Goal: Navigation & Orientation: Understand site structure

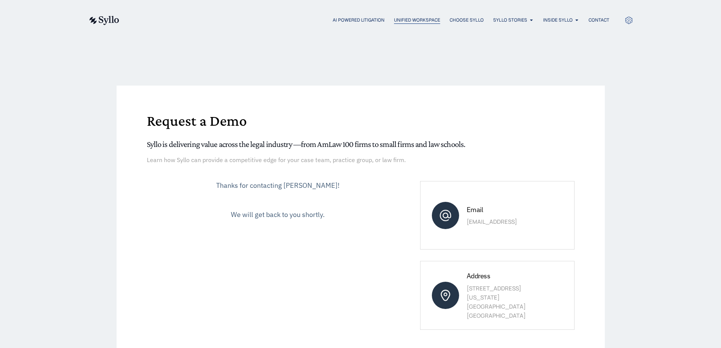
click at [409, 20] on span "Unified Workspace" at bounding box center [417, 20] width 46 height 7
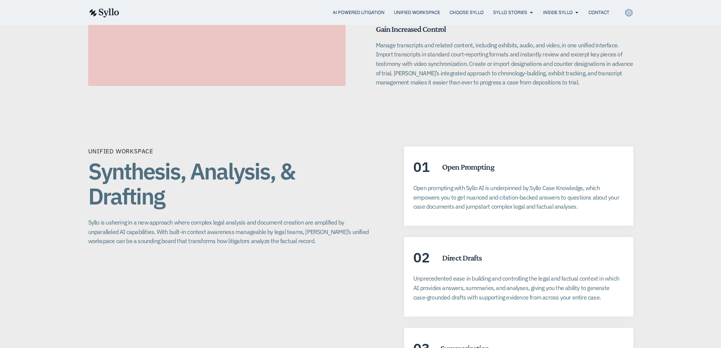
scroll to position [1069, 0]
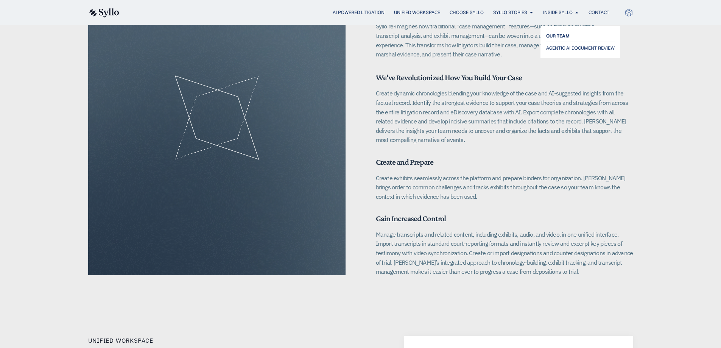
click at [563, 32] on span "OUR TEAM" at bounding box center [557, 35] width 23 height 9
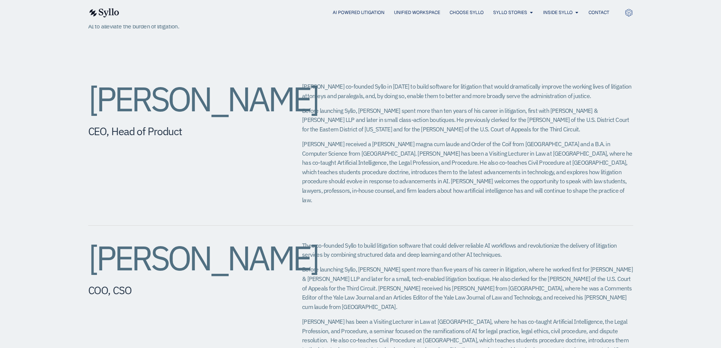
scroll to position [265, 0]
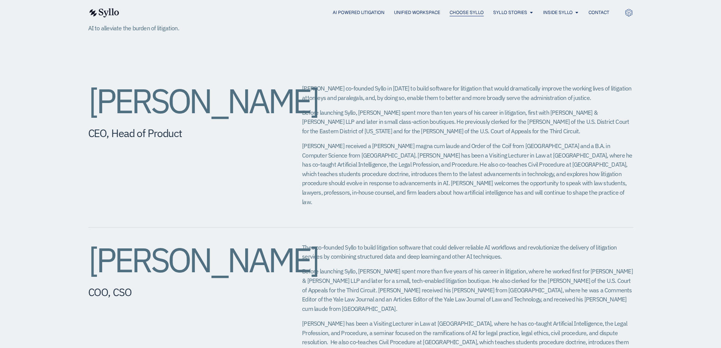
click at [471, 13] on span "Choose Syllo" at bounding box center [467, 12] width 34 height 7
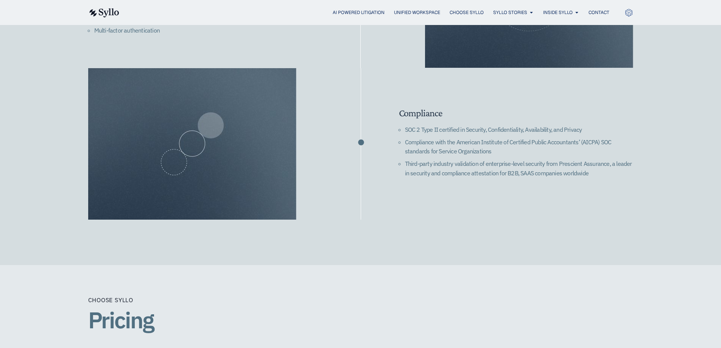
scroll to position [1114, 0]
